Goal: Information Seeking & Learning: Learn about a topic

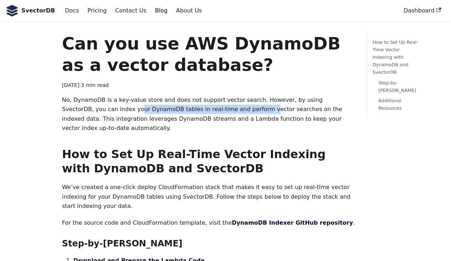
drag, startPoint x: 83, startPoint y: 110, endPoint x: 205, endPoint y: 106, distance: 122.4
click at [205, 106] on p "No, DynamoDB is a key-value store and does not support vector search. However, …" at bounding box center [208, 115] width 293 height 38
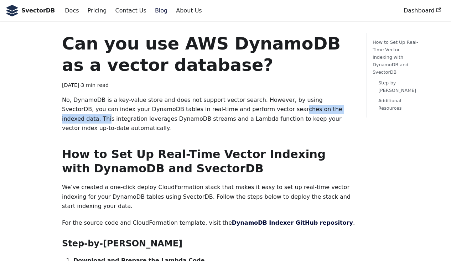
drag, startPoint x: 231, startPoint y: 109, endPoint x: 310, endPoint y: 112, distance: 78.5
click at [310, 112] on p "No, DynamoDB is a key-value store and does not support vector search. However, …" at bounding box center [208, 115] width 293 height 38
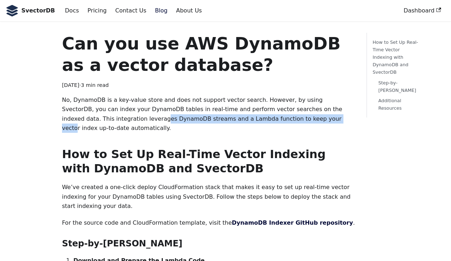
drag, startPoint x: 81, startPoint y: 121, endPoint x: 249, endPoint y: 122, distance: 167.9
click at [249, 122] on p "No, DynamoDB is a key-value store and does not support vector search. However, …" at bounding box center [208, 115] width 293 height 38
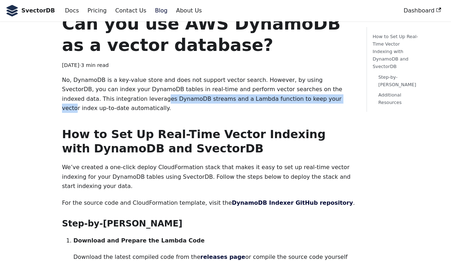
scroll to position [22, 0]
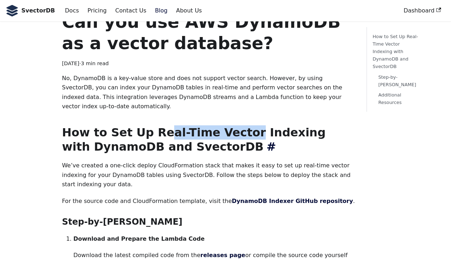
drag, startPoint x: 152, startPoint y: 119, endPoint x: 232, endPoint y: 119, distance: 79.9
click at [232, 125] on h2 "How to Set Up Real-Time Vector Indexing with DynamoDB and SvectorDB ​" at bounding box center [208, 139] width 293 height 29
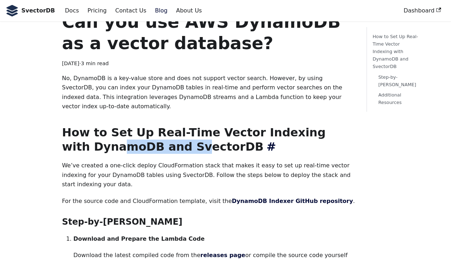
drag, startPoint x: 88, startPoint y: 138, endPoint x: 163, endPoint y: 137, distance: 75.2
click at [163, 137] on h2 "How to Set Up Real-Time Vector Indexing with DynamoDB and SvectorDB ​" at bounding box center [208, 139] width 293 height 29
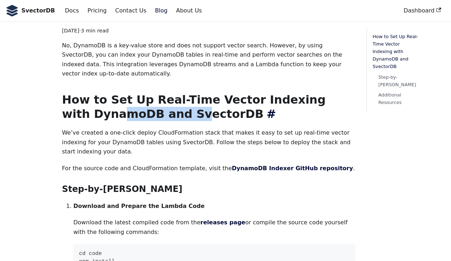
scroll to position [105, 0]
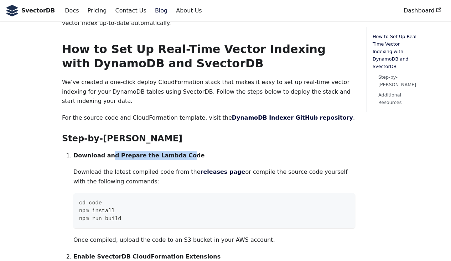
drag, startPoint x: 107, startPoint y: 137, endPoint x: 180, endPoint y: 137, distance: 72.7
click at [180, 152] on strong "Download and Prepare the Lambda Code" at bounding box center [138, 155] width 131 height 7
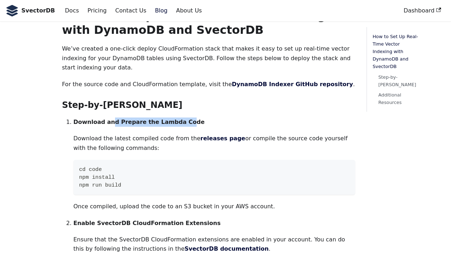
scroll to position [172, 0]
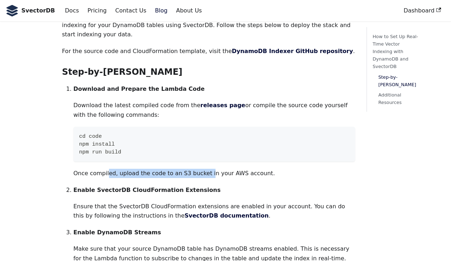
drag, startPoint x: 106, startPoint y: 155, endPoint x: 206, endPoint y: 155, distance: 100.5
click at [206, 169] on p "Once compiled, upload the code to an S3 bucket in your AWS account." at bounding box center [214, 173] width 282 height 9
click at [222, 169] on p "Once compiled, upload the code to an S3 bucket in your AWS account." at bounding box center [214, 173] width 282 height 9
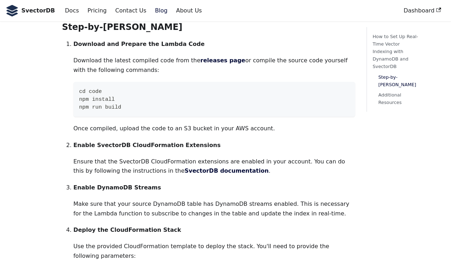
scroll to position [217, 0]
drag, startPoint x: 93, startPoint y: 125, endPoint x: 169, endPoint y: 126, distance: 75.2
click at [169, 142] on strong "Enable SvectorDB CloudFormation Extensions" at bounding box center [146, 145] width 147 height 7
drag, startPoint x: 97, startPoint y: 142, endPoint x: 179, endPoint y: 142, distance: 82.4
click at [179, 157] on p "Ensure that the SvectorDB CloudFormation extensions are enabled in your account…" at bounding box center [214, 166] width 282 height 19
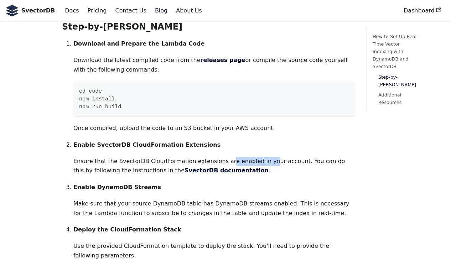
drag, startPoint x: 221, startPoint y: 139, endPoint x: 262, endPoint y: 139, distance: 40.6
click at [262, 157] on p "Ensure that the SvectorDB CloudFormation extensions are enabled in your account…" at bounding box center [214, 166] width 282 height 19
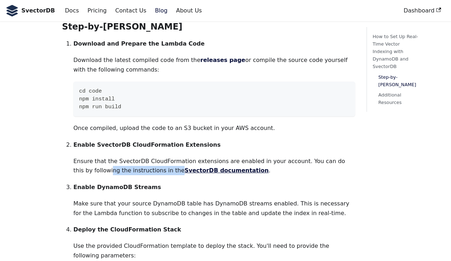
drag, startPoint x: 90, startPoint y: 153, endPoint x: 156, endPoint y: 153, distance: 66.3
click at [156, 157] on p "Ensure that the SvectorDB CloudFormation extensions are enabled in your account…" at bounding box center [214, 166] width 282 height 19
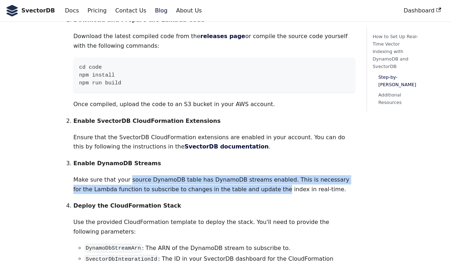
drag, startPoint x: 126, startPoint y: 164, endPoint x: 261, endPoint y: 169, distance: 135.2
click at [261, 175] on p "Make sure that your source DynamoDB table has DynamoDB streams enabled. This is…" at bounding box center [214, 184] width 282 height 19
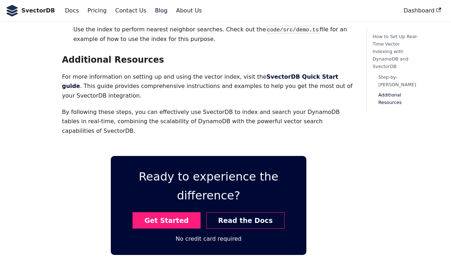
scroll to position [721, 0]
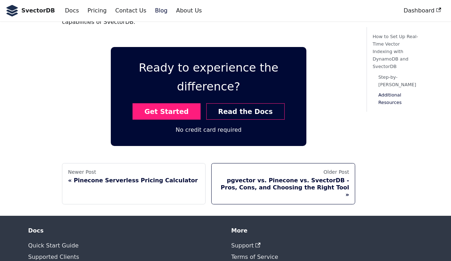
click at [265, 177] on div "pgvector vs. Pinecone vs. SvectorDB - Pros, Cons, and Choosing the Right Tool" at bounding box center [283, 187] width 132 height 21
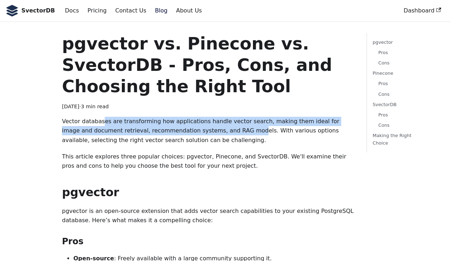
drag, startPoint x: 101, startPoint y: 125, endPoint x: 219, endPoint y: 127, distance: 118.4
click at [219, 127] on p "Vector databases are transforming how applications handle vector search, making…" at bounding box center [208, 131] width 293 height 28
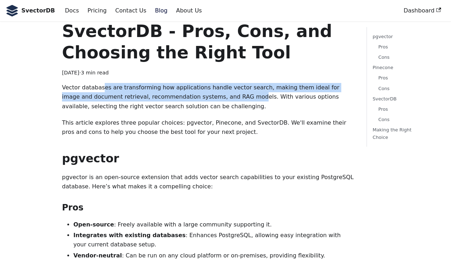
scroll to position [112, 0]
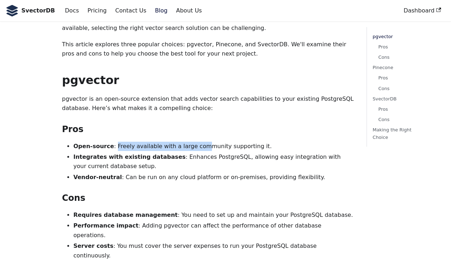
drag, startPoint x: 114, startPoint y: 148, endPoint x: 207, endPoint y: 149, distance: 93.4
click at [207, 149] on li "Open-source : Freely available with a large community supporting it." at bounding box center [214, 146] width 282 height 9
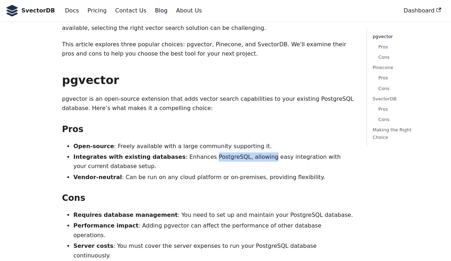
drag, startPoint x: 198, startPoint y: 159, endPoint x: 256, endPoint y: 159, distance: 58.1
click at [256, 159] on li "Integrates with existing databases : Enhances PostgreSQL, allowing easy integra…" at bounding box center [214, 162] width 282 height 19
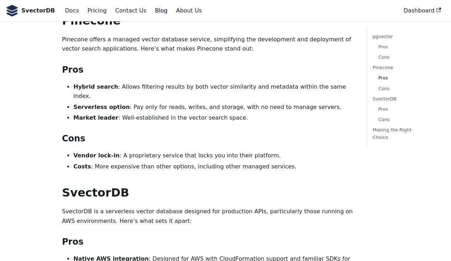
scroll to position [381, 0]
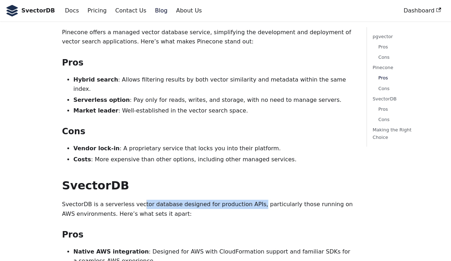
drag, startPoint x: 137, startPoint y: 177, endPoint x: 248, endPoint y: 174, distance: 111.3
click at [248, 200] on p "SvectorDB is a serverless vector database designed for production APIs, particu…" at bounding box center [208, 209] width 293 height 19
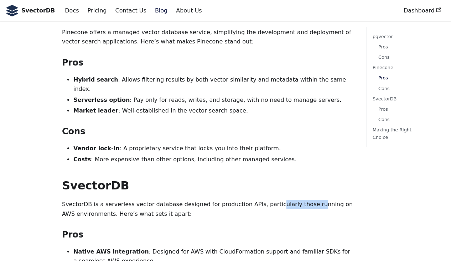
drag, startPoint x: 265, startPoint y: 175, endPoint x: 306, endPoint y: 176, distance: 40.7
click at [306, 200] on p "SvectorDB is a serverless vector database designed for production APIs, particu…" at bounding box center [208, 209] width 293 height 19
drag, startPoint x: 68, startPoint y: 184, endPoint x: 102, endPoint y: 184, distance: 33.5
click at [102, 200] on p "SvectorDB is a serverless vector database designed for production APIs, particu…" at bounding box center [208, 209] width 293 height 19
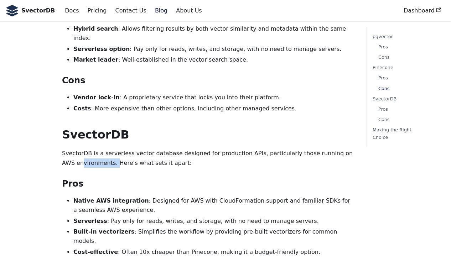
scroll to position [447, 0]
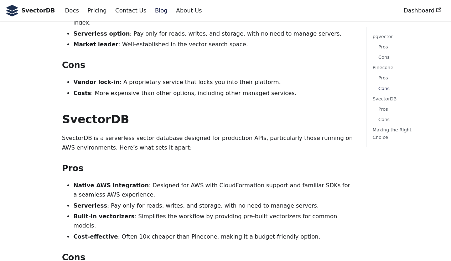
click at [111, 181] on li "Native AWS integration : Designed for AWS with CloudFormation support and famil…" at bounding box center [214, 190] width 282 height 19
drag, startPoint x: 176, startPoint y: 159, endPoint x: 253, endPoint y: 162, distance: 76.7
click at [253, 181] on li "Native AWS integration : Designed for AWS with CloudFormation support and famil…" at bounding box center [214, 190] width 282 height 19
drag, startPoint x: 91, startPoint y: 179, endPoint x: 197, endPoint y: 180, distance: 106.2
click at [197, 201] on li "Serverless : Pay only for reads, writes, and storage, with no need to manage se…" at bounding box center [214, 205] width 282 height 9
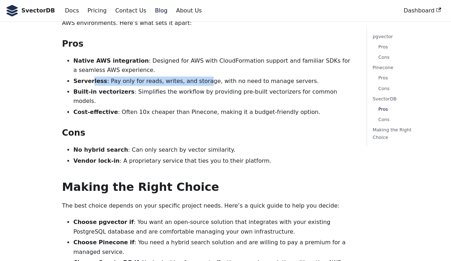
scroll to position [581, 0]
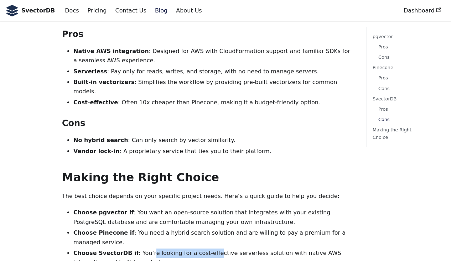
drag, startPoint x: 147, startPoint y: 217, endPoint x: 207, endPoint y: 217, distance: 60.6
click at [207, 249] on li "Choose SvectorDB if : You’re looking for a cost-effective serverless solution w…" at bounding box center [214, 258] width 282 height 19
drag, startPoint x: 234, startPoint y: 217, endPoint x: 267, endPoint y: 216, distance: 33.2
click at [267, 249] on li "Choose SvectorDB if : You’re looking for a cost-effective serverless solution w…" at bounding box center [214, 258] width 282 height 19
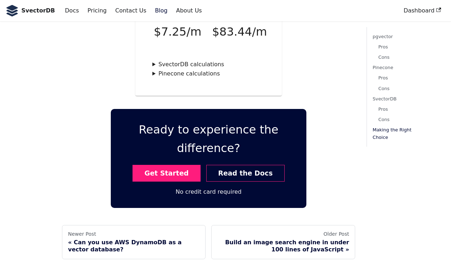
scroll to position [1150, 0]
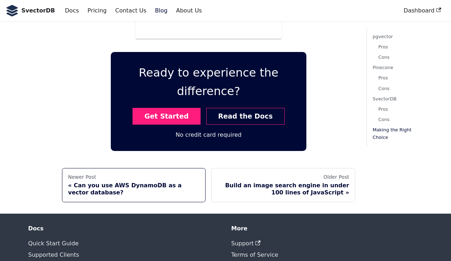
click at [165, 182] on div "Can you use AWS DynamoDB as a vector database?" at bounding box center [134, 189] width 132 height 14
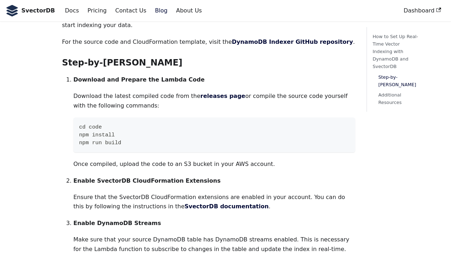
scroll to position [196, 0]
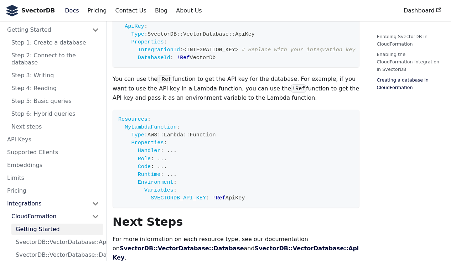
scroll to position [1047, 0]
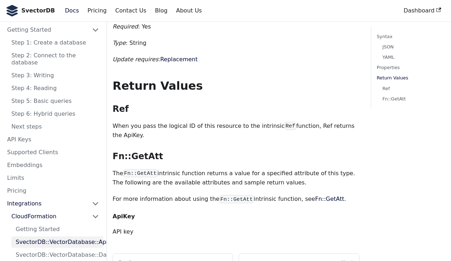
scroll to position [579, 0]
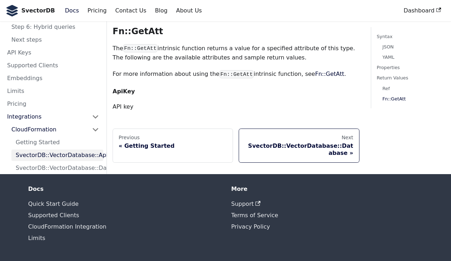
click at [313, 140] on div "Next" at bounding box center [299, 138] width 108 height 6
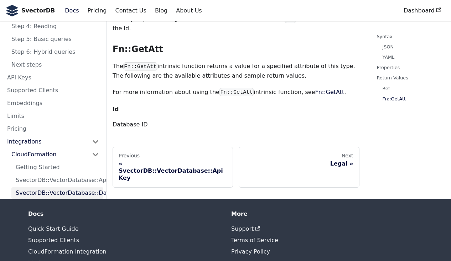
scroll to position [891, 0]
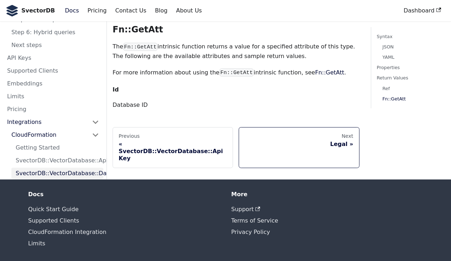
click at [339, 148] on div "Legal" at bounding box center [299, 144] width 108 height 7
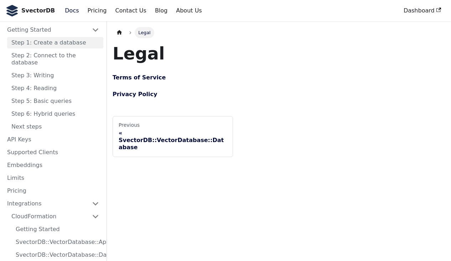
click at [56, 42] on link "Step 1: Create a database" at bounding box center [55, 42] width 96 height 11
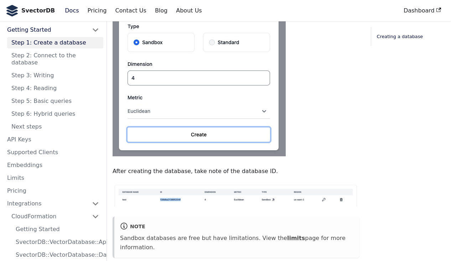
scroll to position [503, 0]
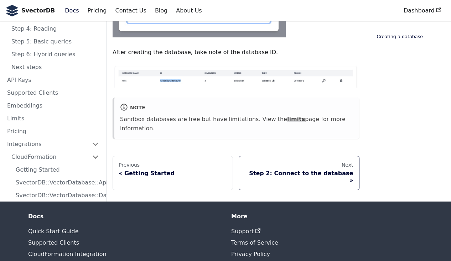
click at [278, 170] on div "Step 2: Connect to the database" at bounding box center [299, 177] width 108 height 14
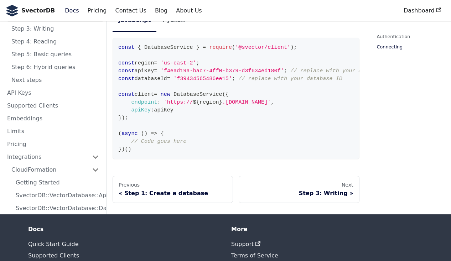
scroll to position [663, 0]
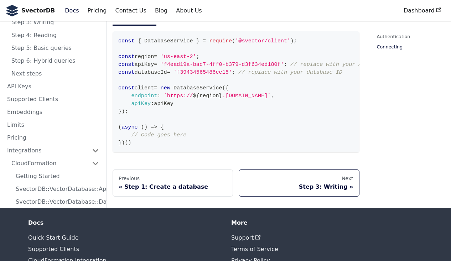
click at [327, 182] on link "Next Step 3: Writing" at bounding box center [299, 183] width 121 height 27
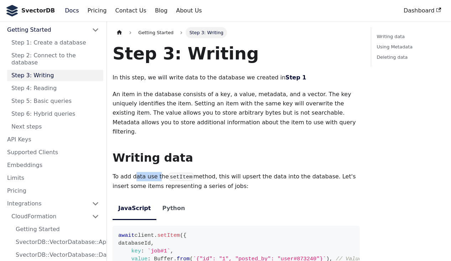
drag, startPoint x: 135, startPoint y: 169, endPoint x: 159, endPoint y: 169, distance: 23.5
click at [159, 172] on p "To add data use the setItem method, this will upsert the data into the database…" at bounding box center [236, 181] width 247 height 19
drag, startPoint x: 202, startPoint y: 168, endPoint x: 216, endPoint y: 168, distance: 14.3
click at [215, 172] on p "To add data use the setItem method, this will upsert the data into the database…" at bounding box center [236, 181] width 247 height 19
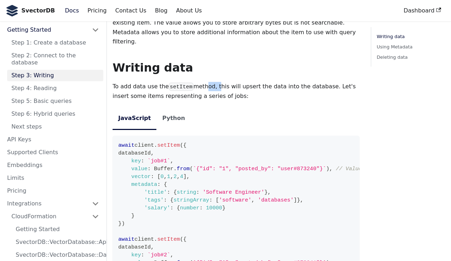
scroll to position [92, 0]
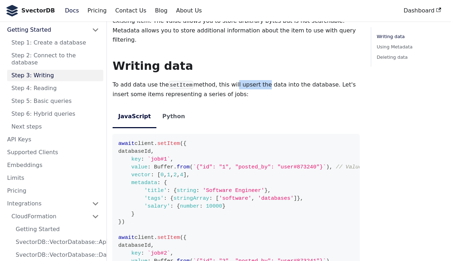
drag, startPoint x: 231, startPoint y: 79, endPoint x: 269, endPoint y: 77, distance: 38.5
click at [269, 80] on p "To add data use the setItem method, this will upsert the data into the database…" at bounding box center [236, 89] width 247 height 19
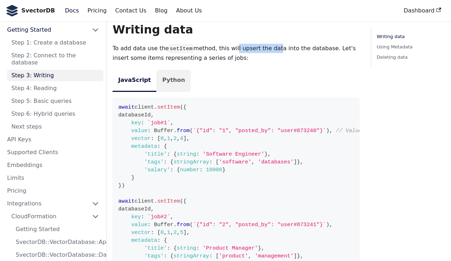
scroll to position [158, 0]
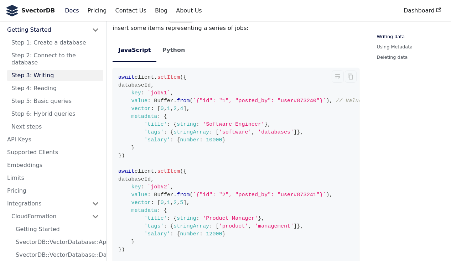
click at [142, 82] on span "databaseId" at bounding box center [134, 85] width 32 height 6
click at [138, 113] on span "metadata" at bounding box center [144, 116] width 26 height 6
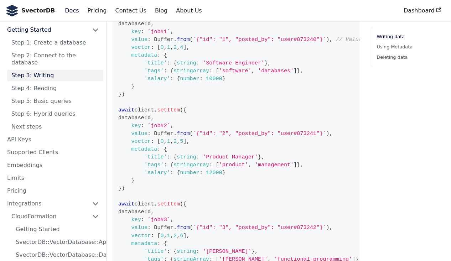
scroll to position [294, 0]
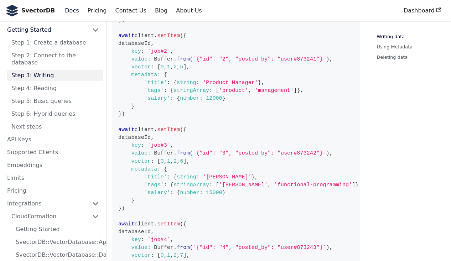
click at [126, 127] on span "await" at bounding box center [126, 130] width 16 height 6
click at [165, 127] on span "setItem" at bounding box center [168, 130] width 23 height 6
click at [151, 134] on span "databaseId" at bounding box center [134, 137] width 32 height 6
click at [139, 142] on span "key" at bounding box center [136, 145] width 10 height 6
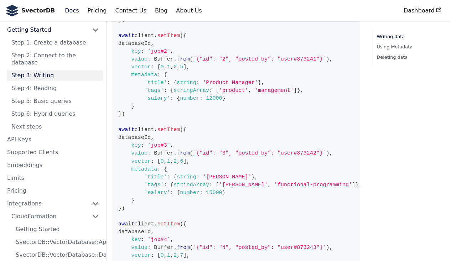
click at [139, 150] on span "value" at bounding box center [139, 153] width 16 height 6
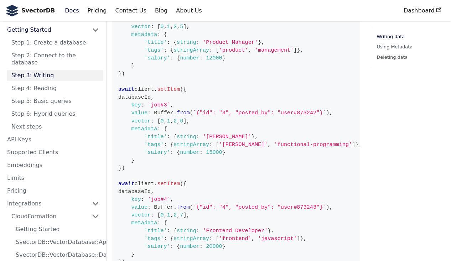
click at [125, 181] on span "await" at bounding box center [126, 184] width 16 height 6
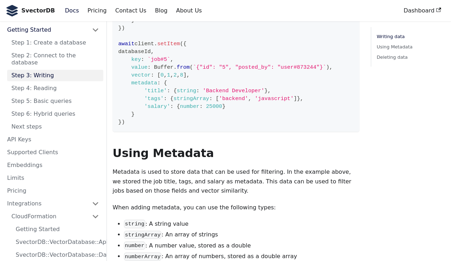
scroll to position [618, 0]
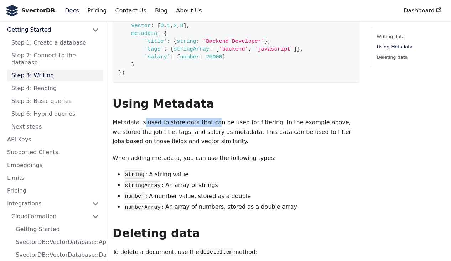
drag, startPoint x: 143, startPoint y: 113, endPoint x: 211, endPoint y: 114, distance: 67.7
click at [211, 118] on p "Metadata is used to store data that can be used for filtering. In the example a…" at bounding box center [236, 132] width 247 height 28
drag, startPoint x: 228, startPoint y: 114, endPoint x: 280, endPoint y: 114, distance: 51.7
click at [278, 118] on p "Metadata is used to store data that can be used for filtering. In the example a…" at bounding box center [236, 132] width 247 height 28
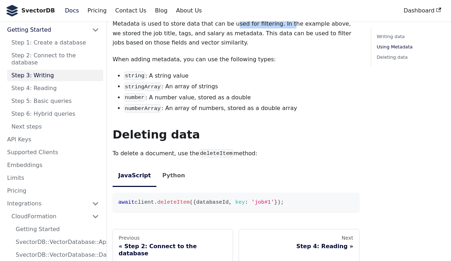
scroll to position [762, 0]
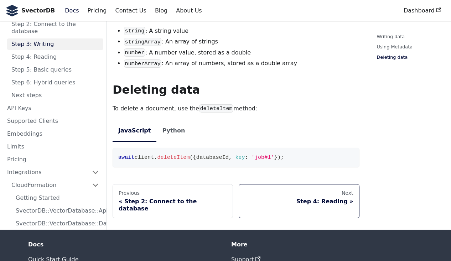
click at [294, 198] on div "Step 4: Reading" at bounding box center [299, 201] width 108 height 7
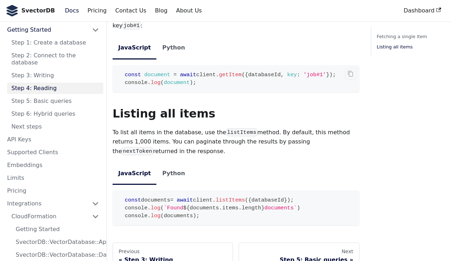
scroll to position [168, 0]
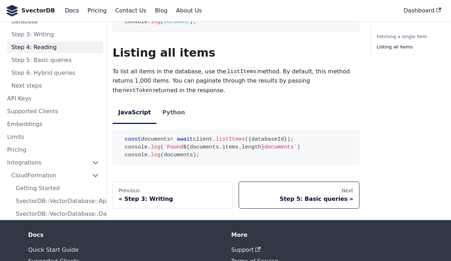
click at [284, 200] on link "Next Step 5: Basic queries" at bounding box center [299, 195] width 121 height 27
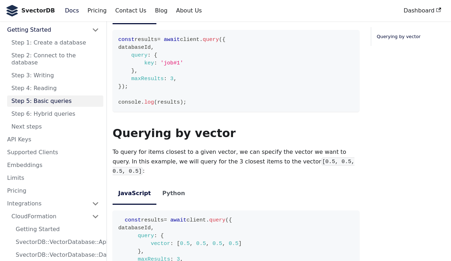
scroll to position [288, 0]
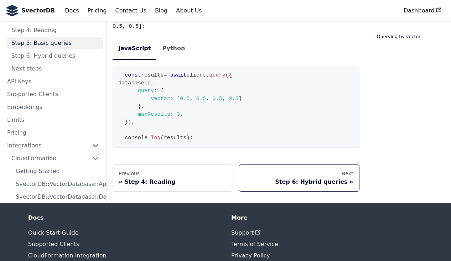
click at [314, 179] on div "Step 6: Hybrid queries" at bounding box center [299, 182] width 108 height 7
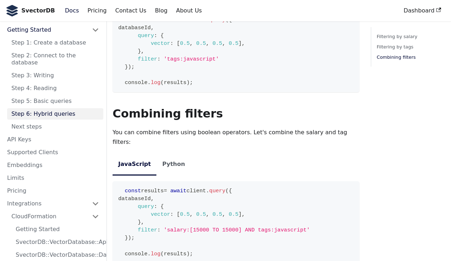
scroll to position [670, 0]
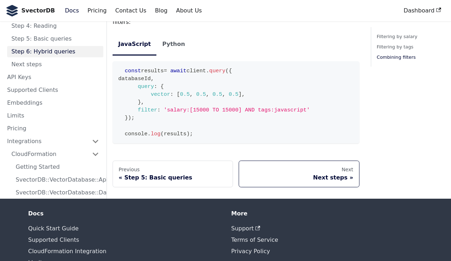
click at [323, 174] on link "Next Next steps" at bounding box center [299, 174] width 121 height 27
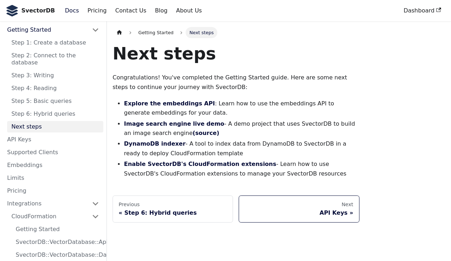
click at [329, 212] on div "API Keys" at bounding box center [299, 213] width 108 height 7
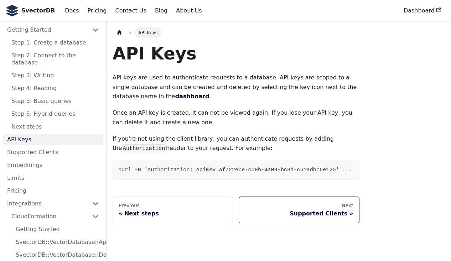
click at [332, 214] on div "Supported Clients" at bounding box center [299, 213] width 108 height 7
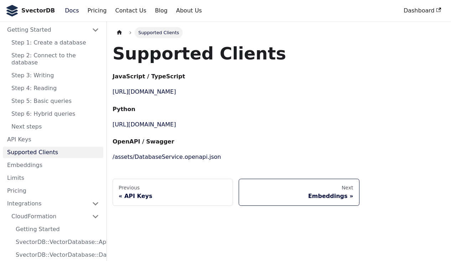
click at [335, 193] on div "Embeddings" at bounding box center [299, 196] width 108 height 7
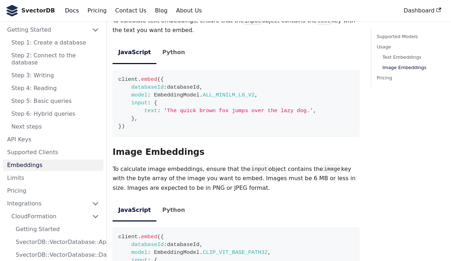
scroll to position [533, 0]
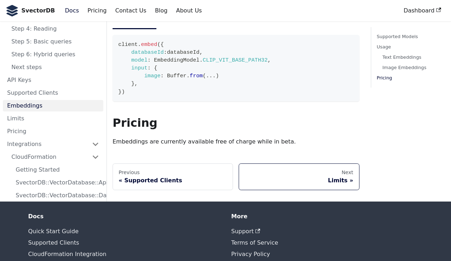
click at [336, 177] on div "Limits" at bounding box center [299, 180] width 108 height 7
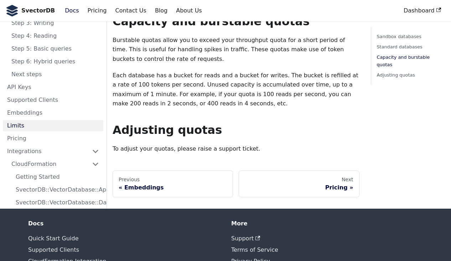
scroll to position [381, 0]
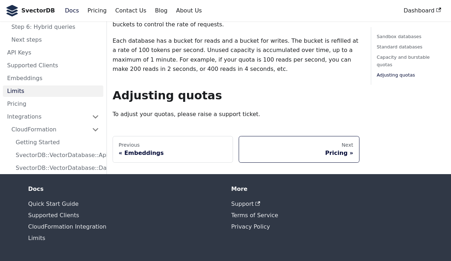
click at [338, 150] on div "Pricing" at bounding box center [299, 153] width 108 height 7
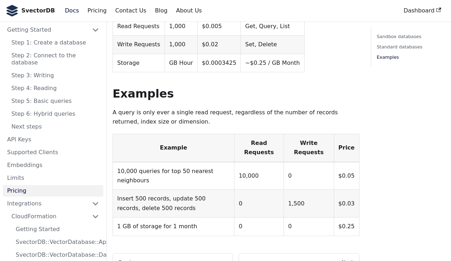
scroll to position [335, 0]
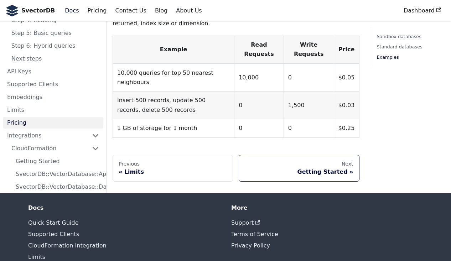
click at [338, 169] on div "Getting Started" at bounding box center [299, 172] width 108 height 7
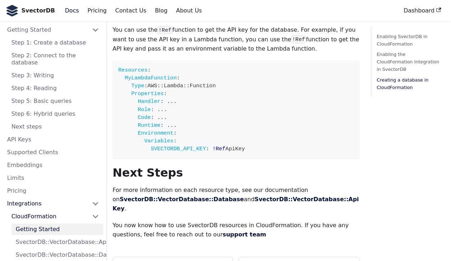
scroll to position [1104, 0]
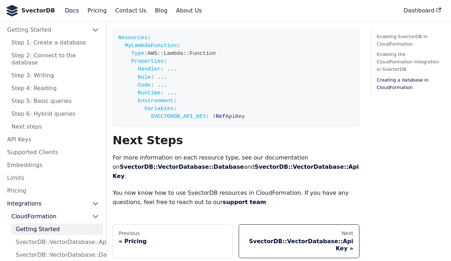
click at [328, 238] on div "SvectorDB::VectorDatabase::ApiKey" at bounding box center [299, 245] width 108 height 14
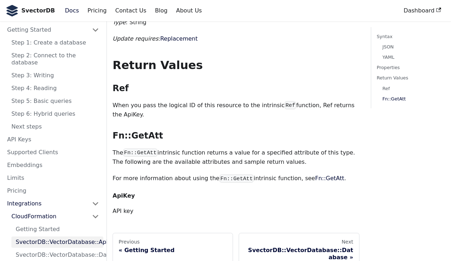
scroll to position [579, 0]
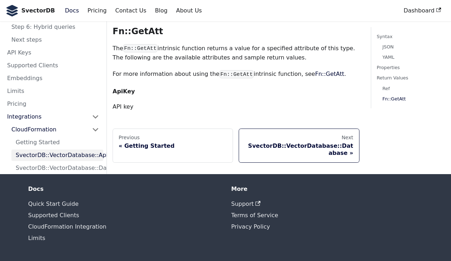
click at [320, 150] on div "SvectorDB::VectorDatabase::Database" at bounding box center [299, 150] width 108 height 14
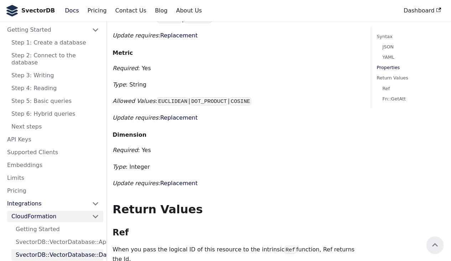
scroll to position [640, 0]
